Goal: Task Accomplishment & Management: Manage account settings

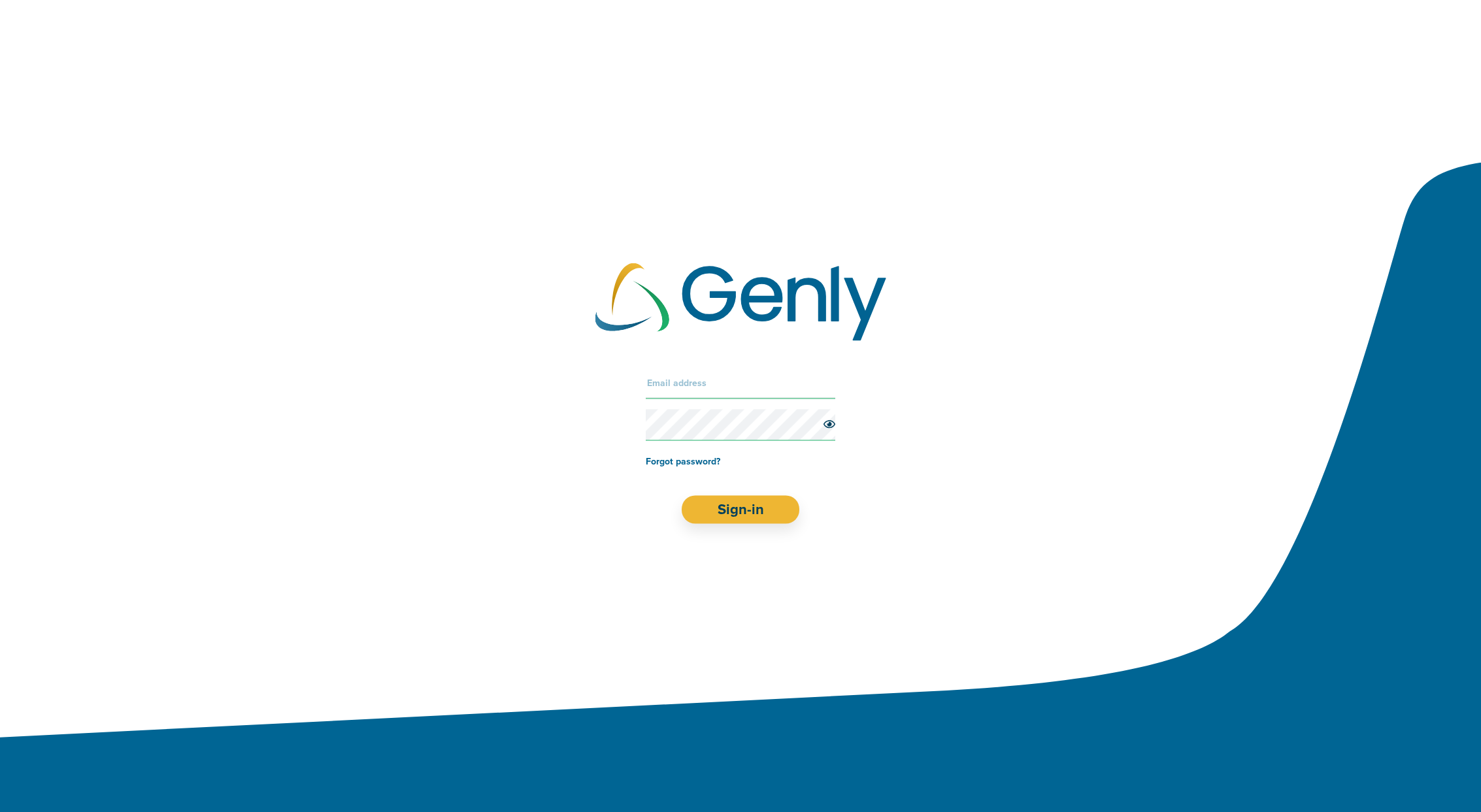
type input "[PERSON_NAME][EMAIL_ADDRESS][DOMAIN_NAME]"
click at [203, 143] on div at bounding box center [740, 406] width 1481 height 812
click at [752, 517] on button "Sign-in" at bounding box center [740, 509] width 118 height 28
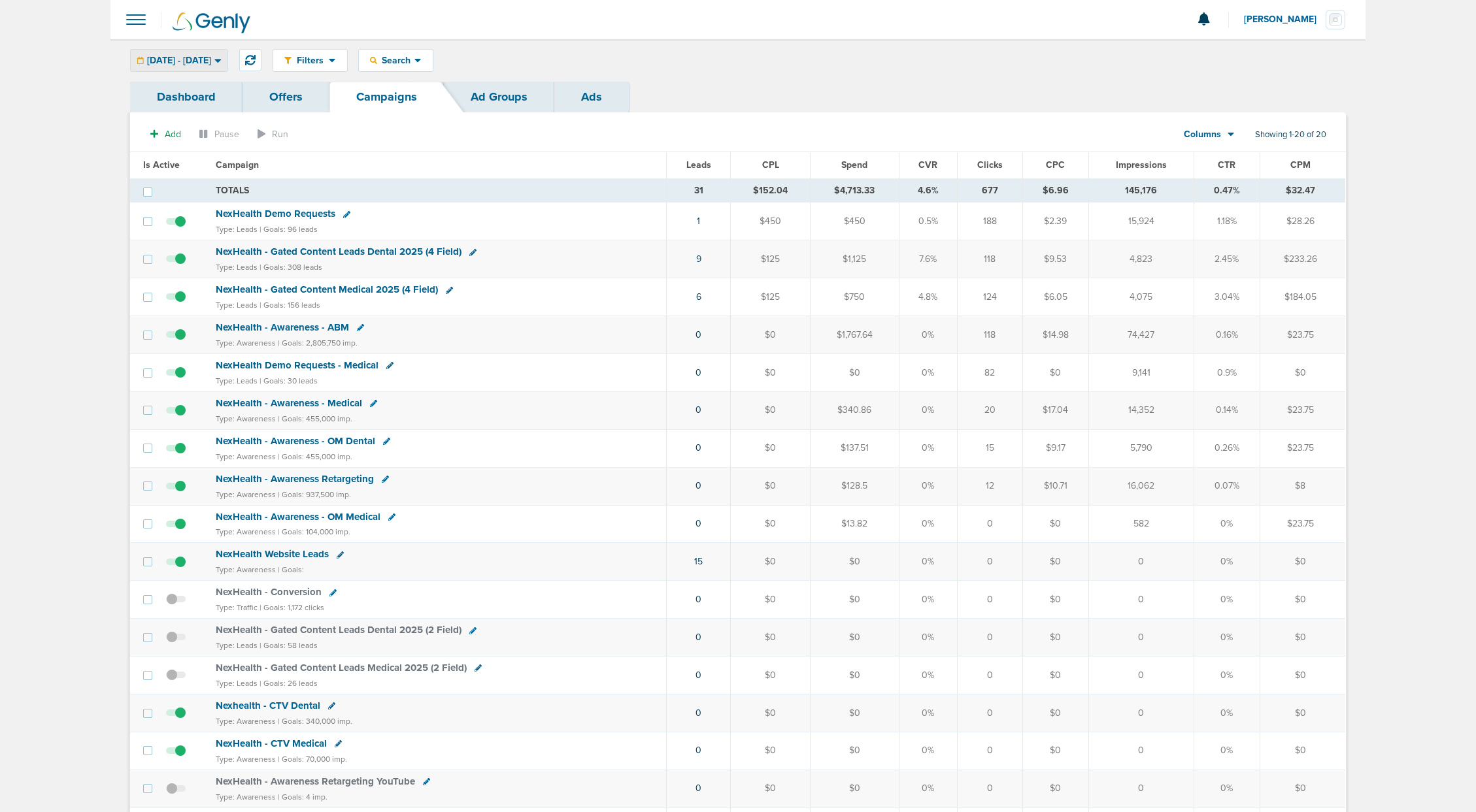
click at [207, 71] on div "[DATE] - [DATE] [DATE] [DATE] Last 7 Days Last 14 Days This Month Last Month Th…" at bounding box center [179, 60] width 98 height 23
click at [205, 63] on span "[DATE] - [DATE]" at bounding box center [179, 60] width 64 height 9
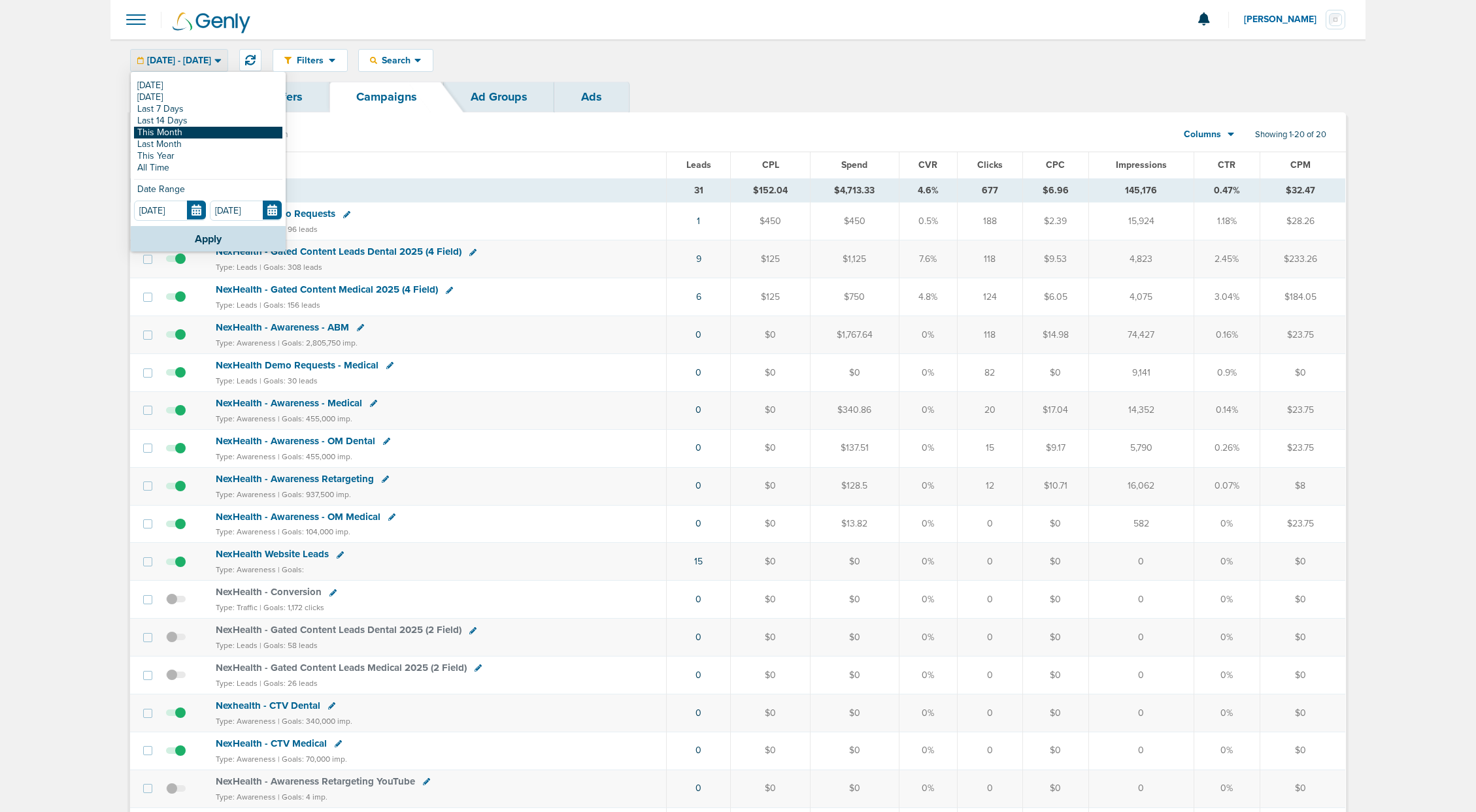
click at [197, 136] on link "This Month" at bounding box center [208, 132] width 148 height 12
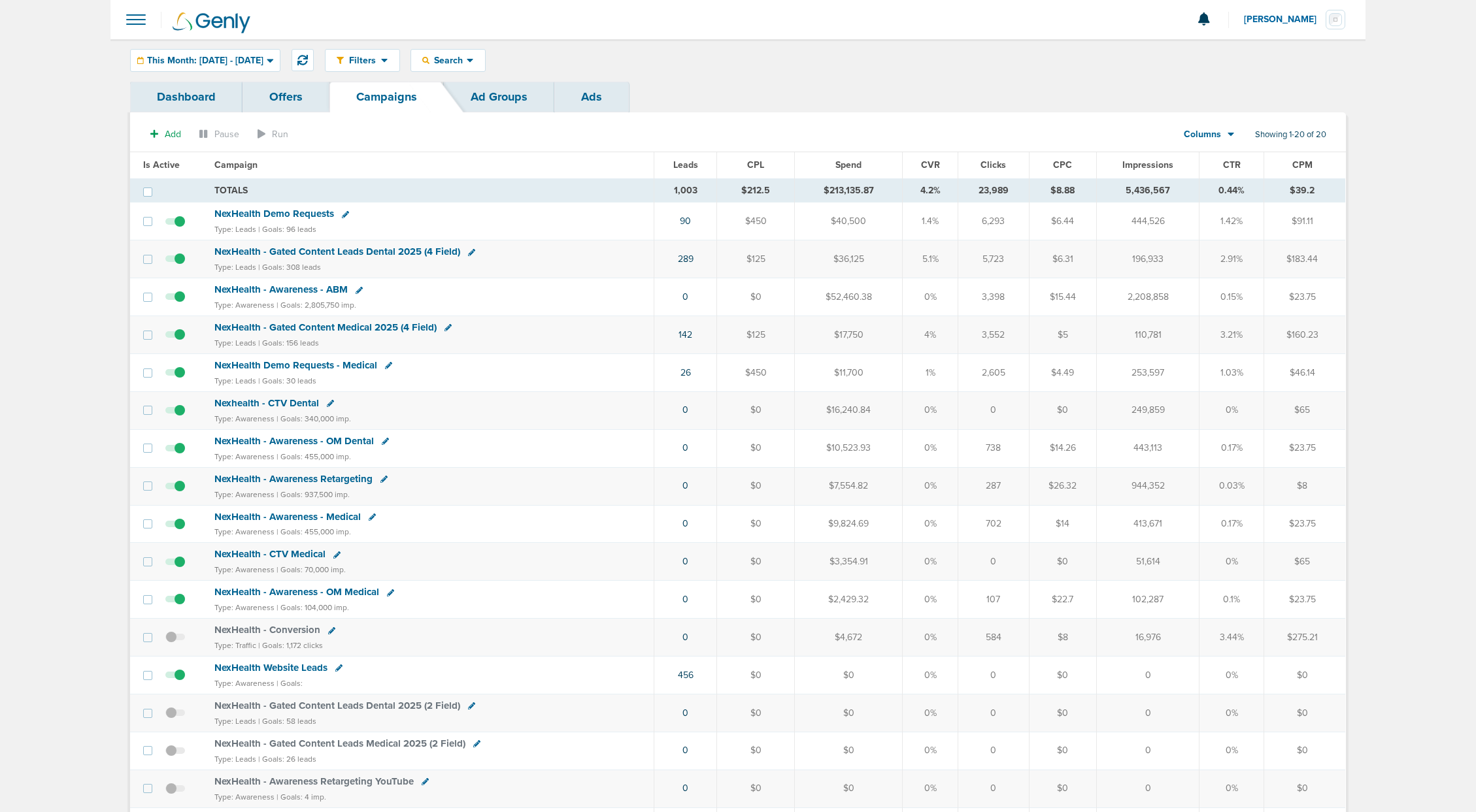
click at [690, 160] on span "Leads" at bounding box center [686, 165] width 25 height 11
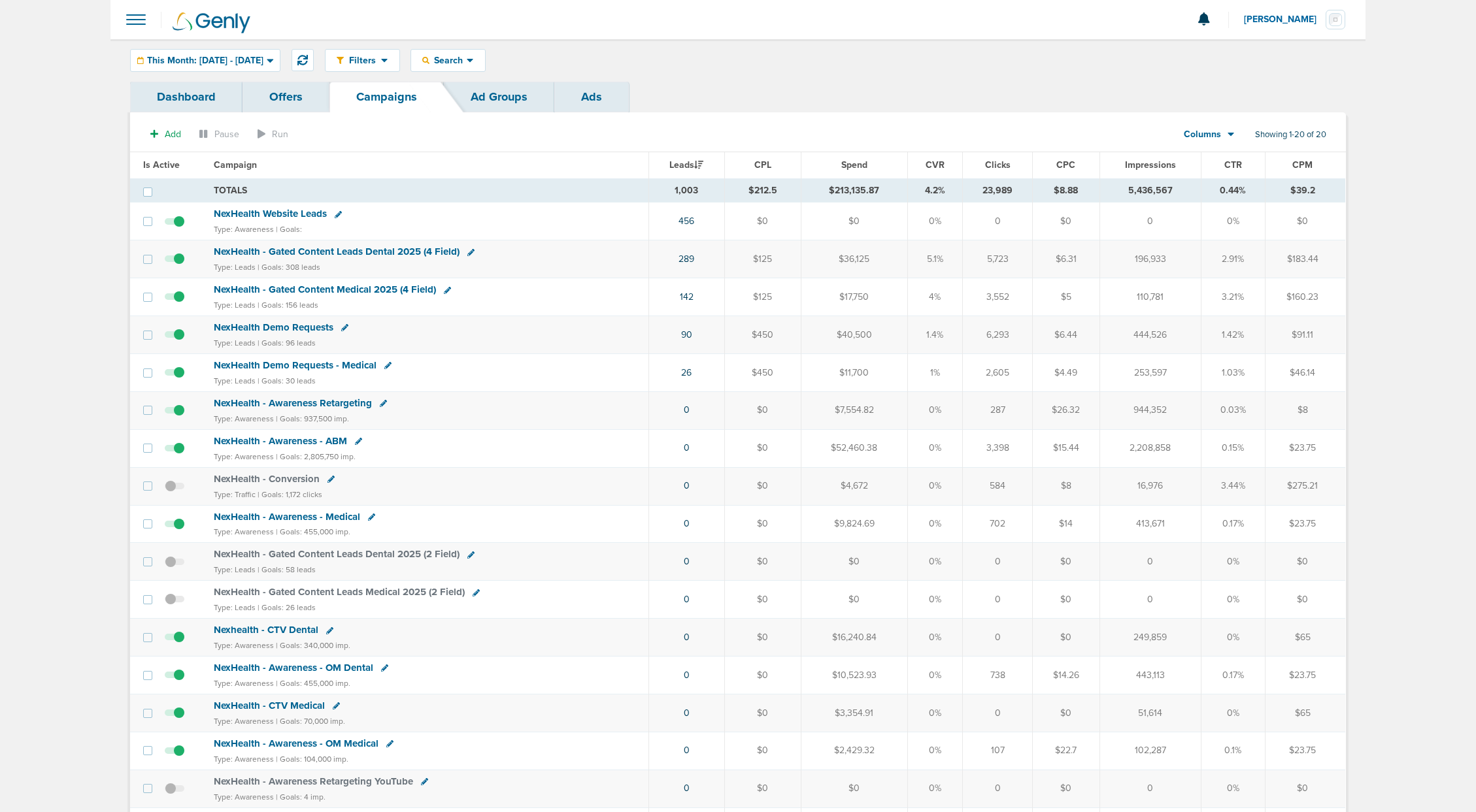
click at [584, 161] on th "Campaign" at bounding box center [427, 165] width 442 height 26
click at [1128, 157] on th "Impressions" at bounding box center [1150, 165] width 102 height 26
click at [1136, 158] on th "Impressions" at bounding box center [1150, 165] width 102 height 26
click at [1141, 163] on span "Impressions" at bounding box center [1150, 165] width 51 height 11
